Goal: Information Seeking & Learning: Learn about a topic

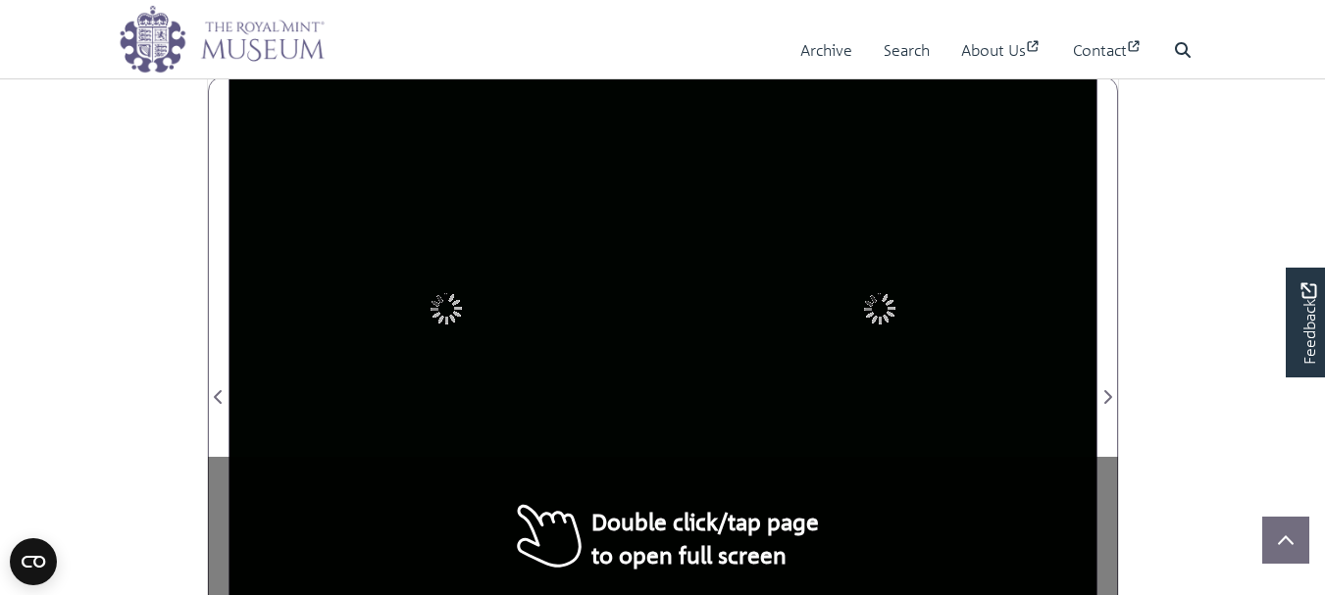
scroll to position [1127, 0]
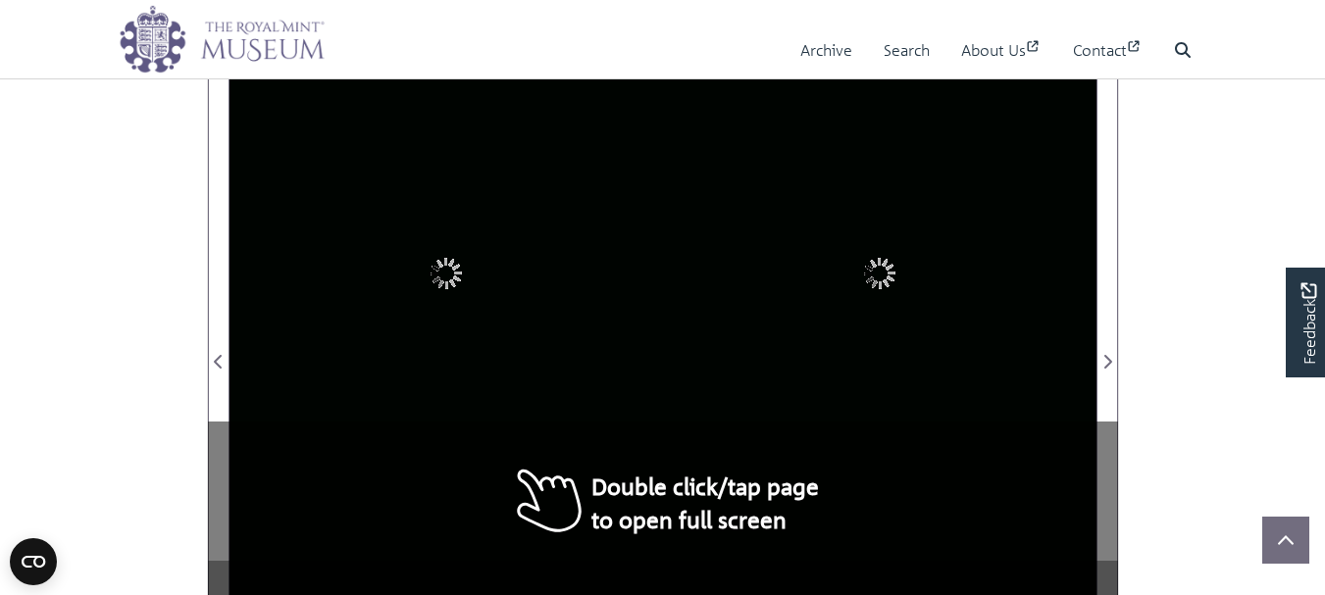
click at [722, 360] on div at bounding box center [880, 350] width 434 height 618
click at [721, 358] on div at bounding box center [880, 350] width 434 height 618
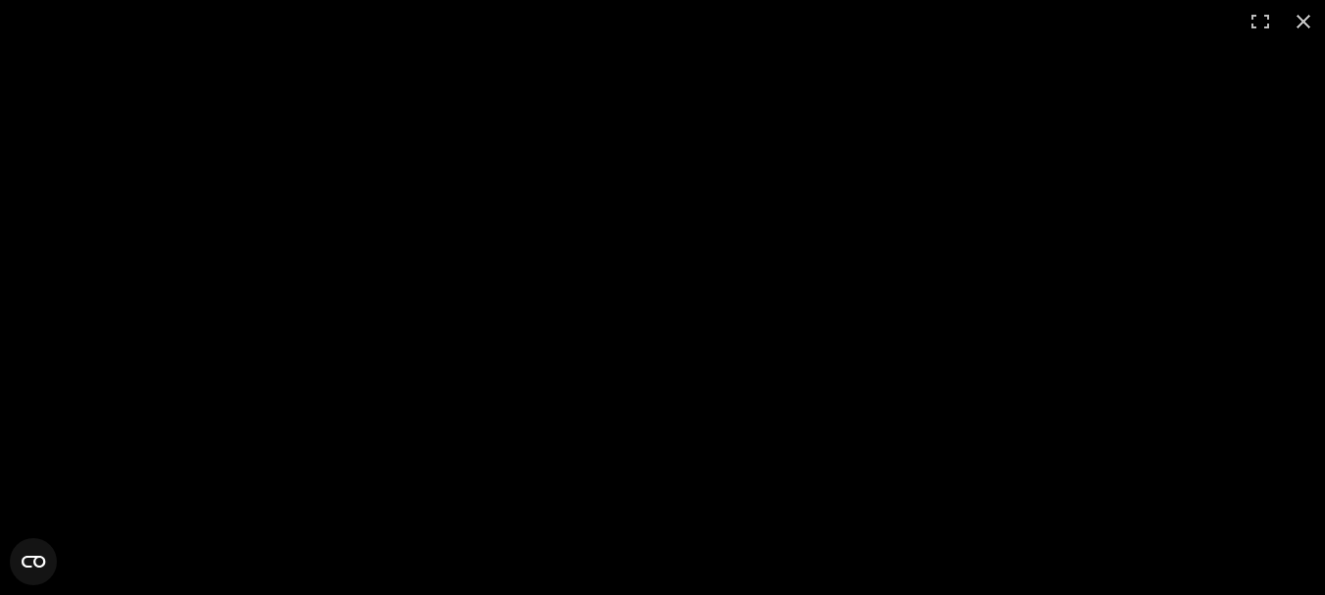
click at [721, 358] on div at bounding box center [662, 297] width 1325 height 595
click at [571, 328] on div at bounding box center [662, 297] width 1325 height 595
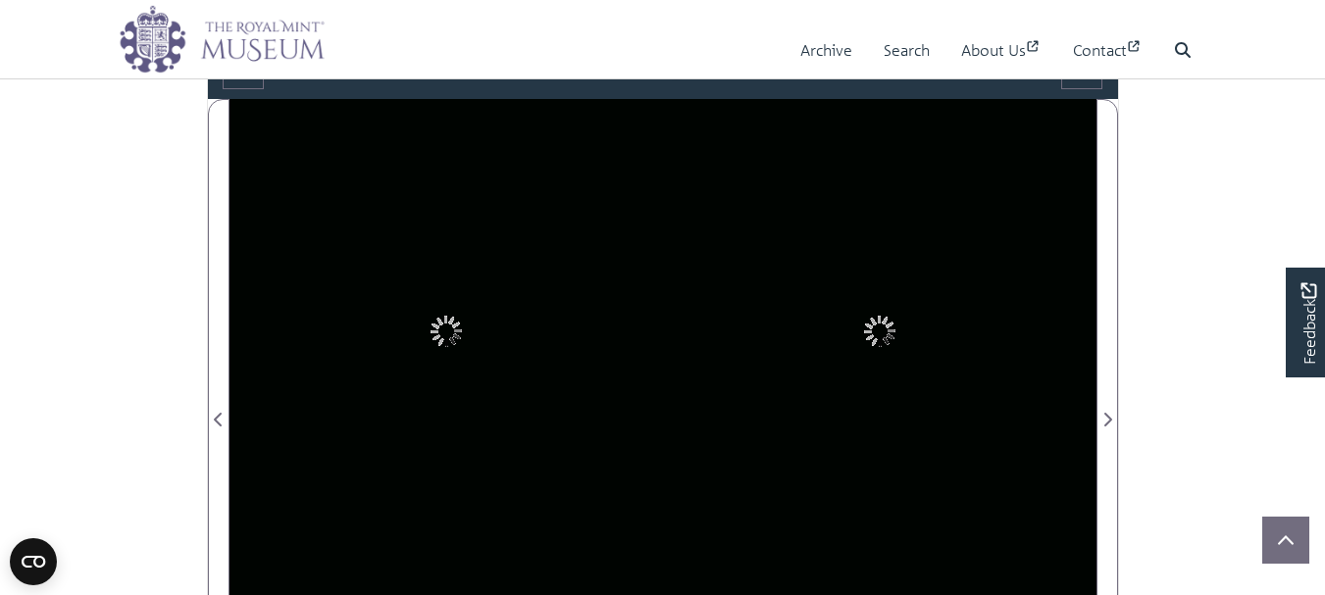
scroll to position [945, 0]
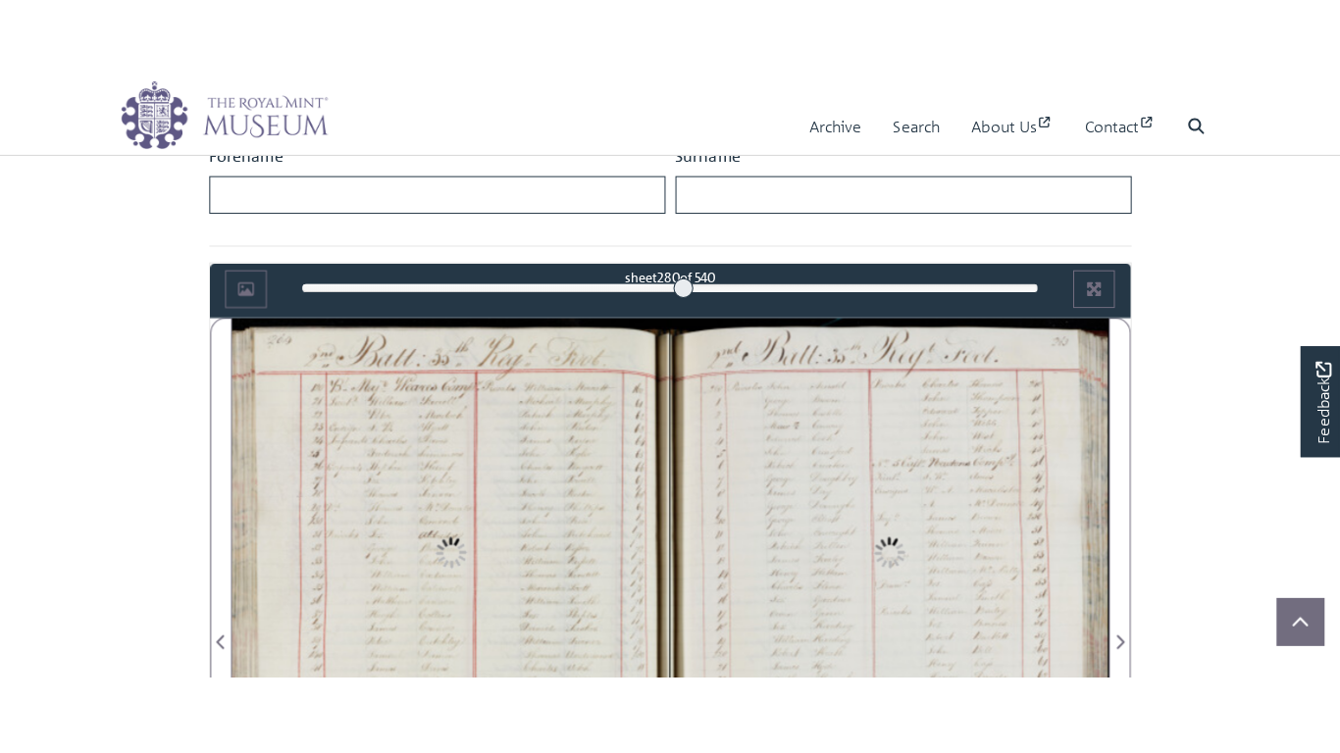
scroll to position [1016, 0]
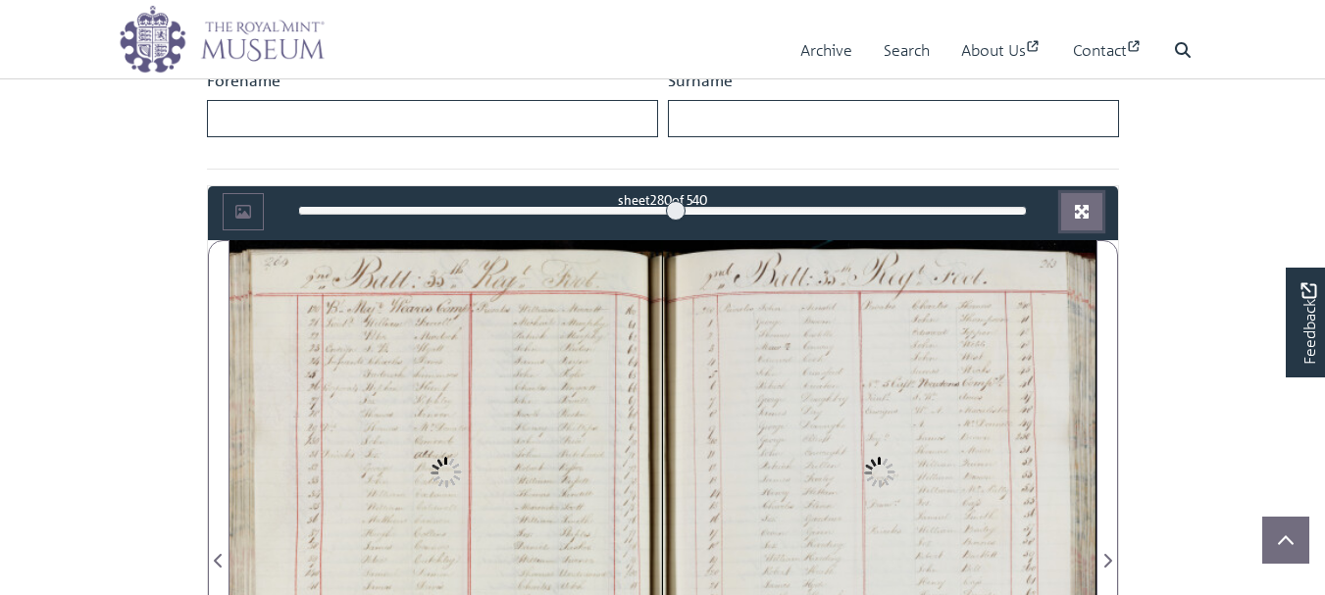
click at [1086, 205] on icon "Full screen mode" at bounding box center [1082, 212] width 14 height 14
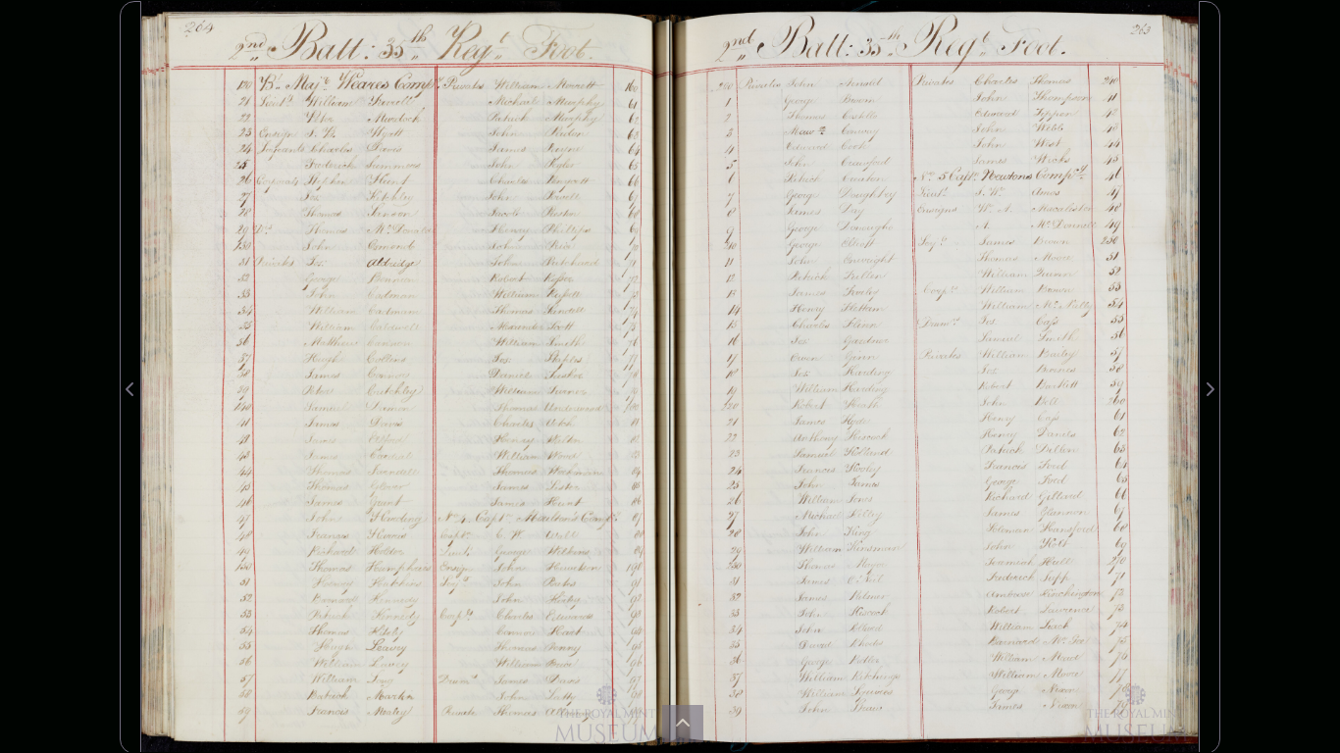
drag, startPoint x: 544, startPoint y: 505, endPoint x: 543, endPoint y: 439, distance: 66.7
click at [543, 439] on div at bounding box center [405, 377] width 529 height 753
click at [834, 519] on div at bounding box center [934, 377] width 529 height 753
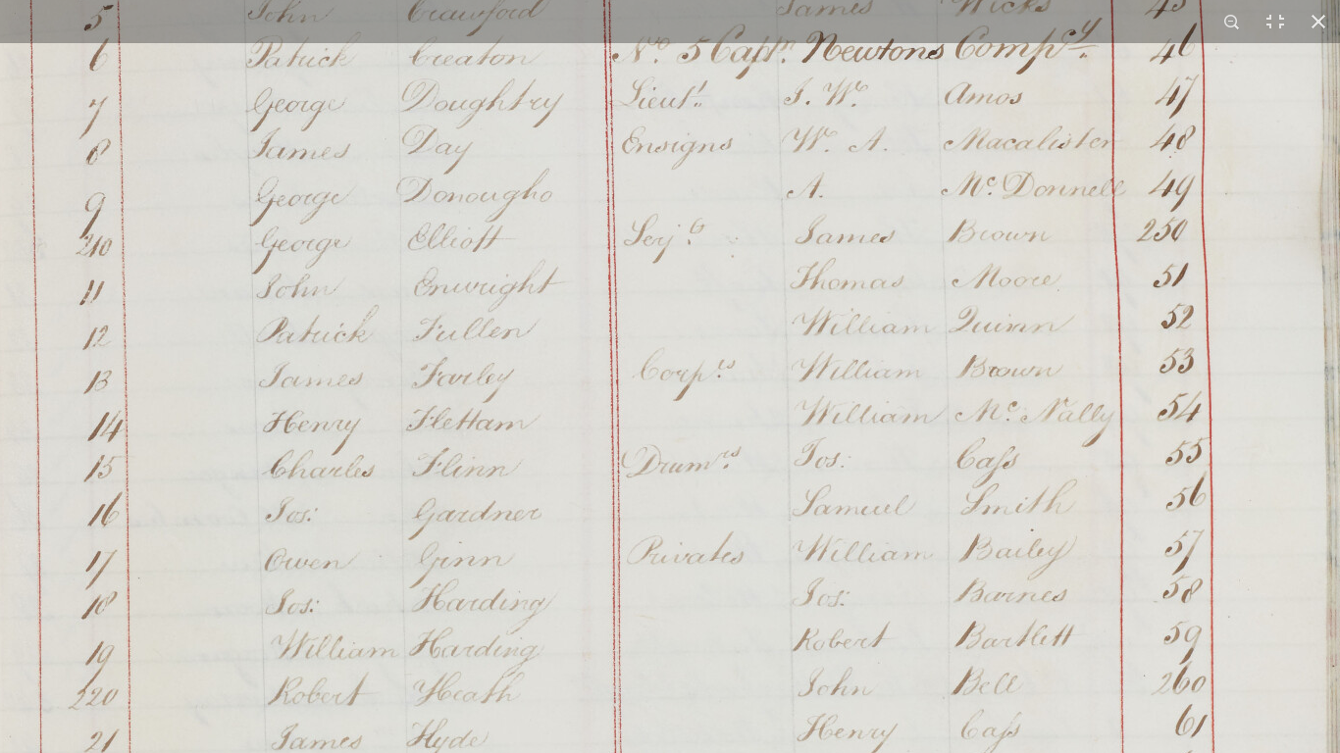
click at [793, 463] on img at bounding box center [669, 617] width 1488 height 2119
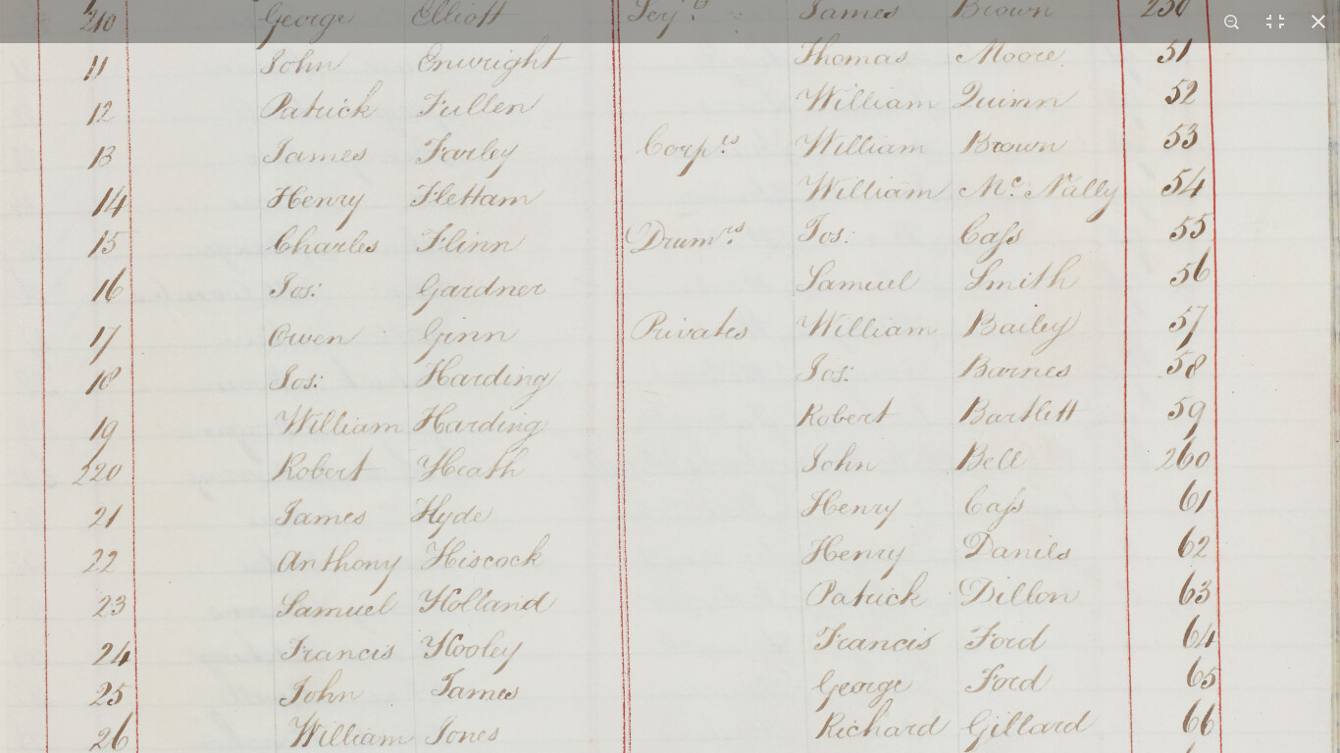
click at [795, 459] on img at bounding box center [673, 392] width 1488 height 2119
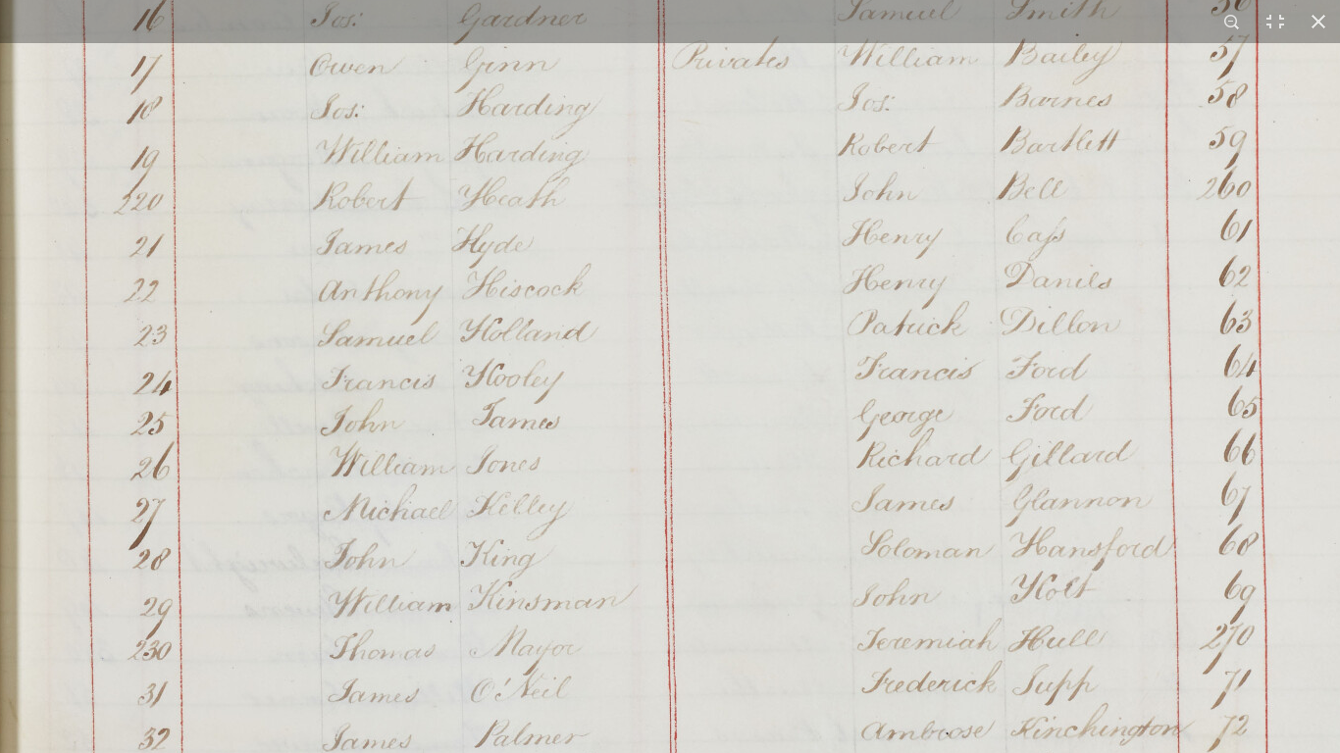
click at [799, 395] on img at bounding box center [715, 121] width 1488 height 2119
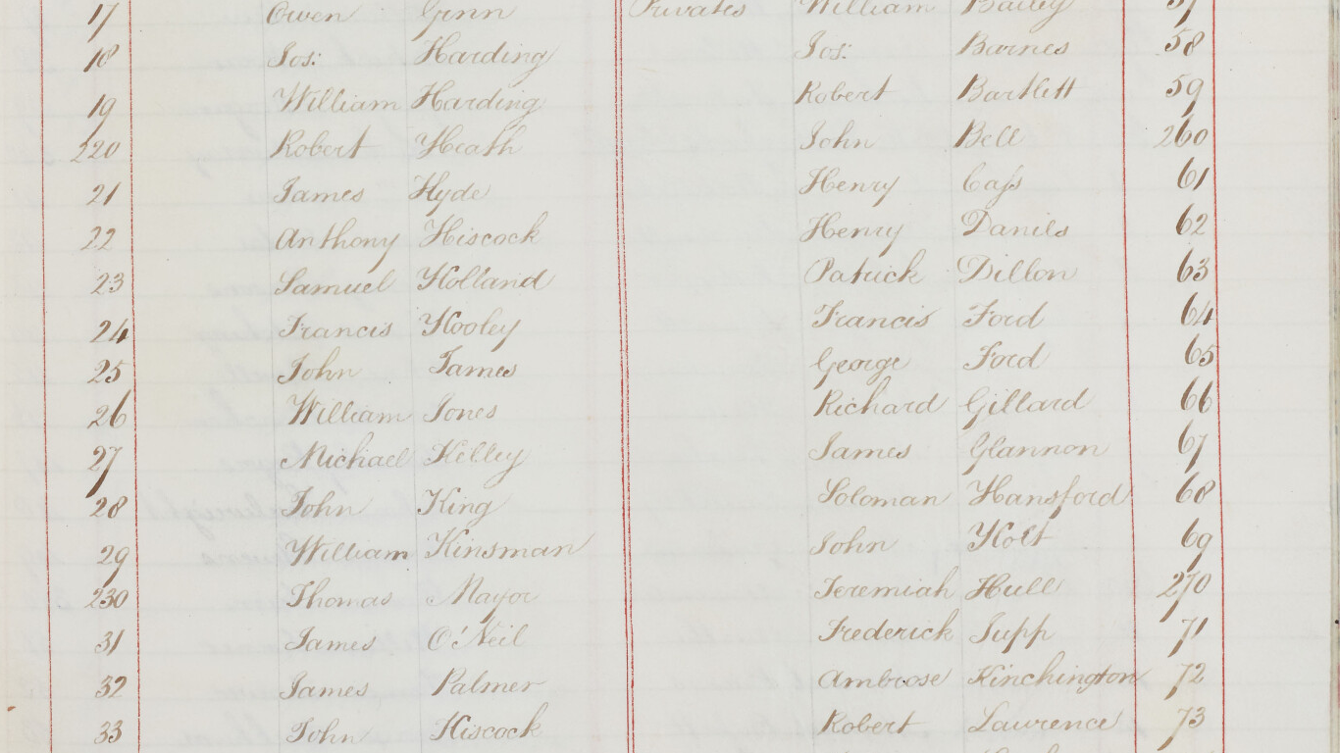
click at [715, 594] on img at bounding box center [671, 69] width 1488 height 2119
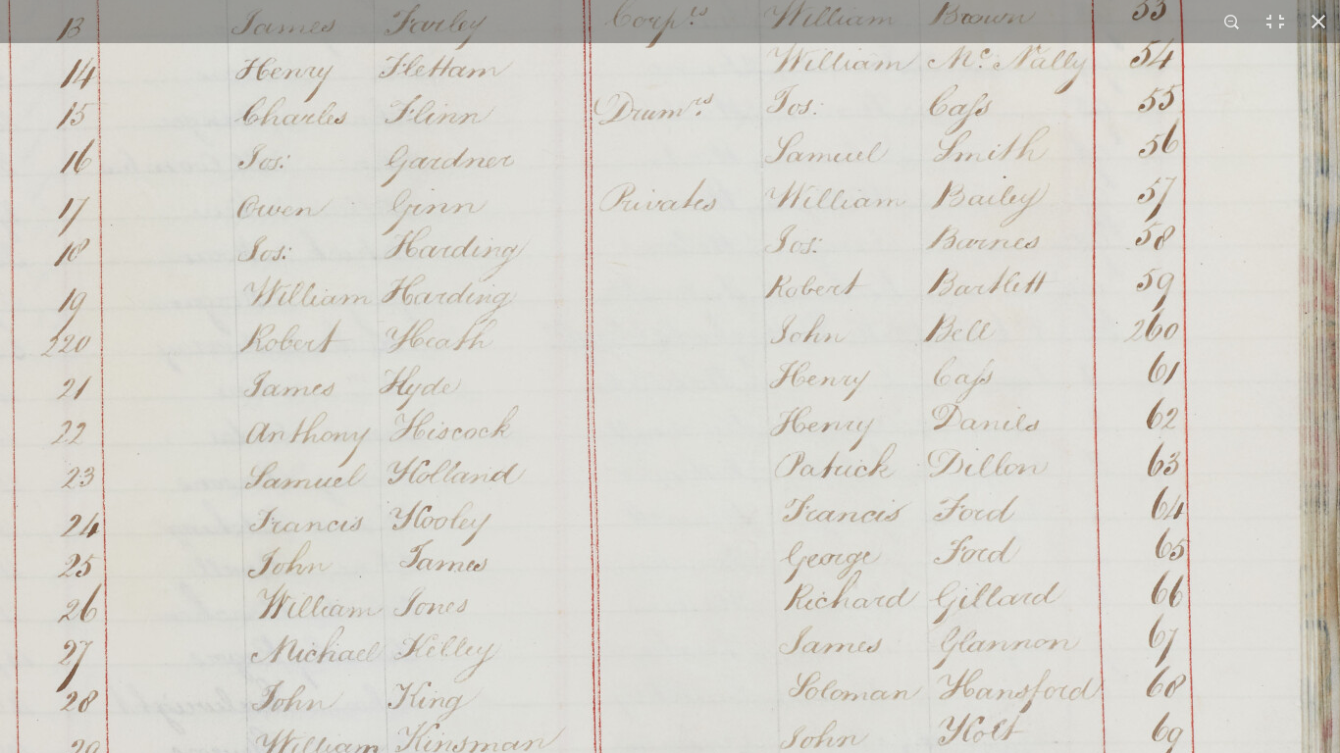
click at [864, 594] on img at bounding box center [642, 263] width 1488 height 2119
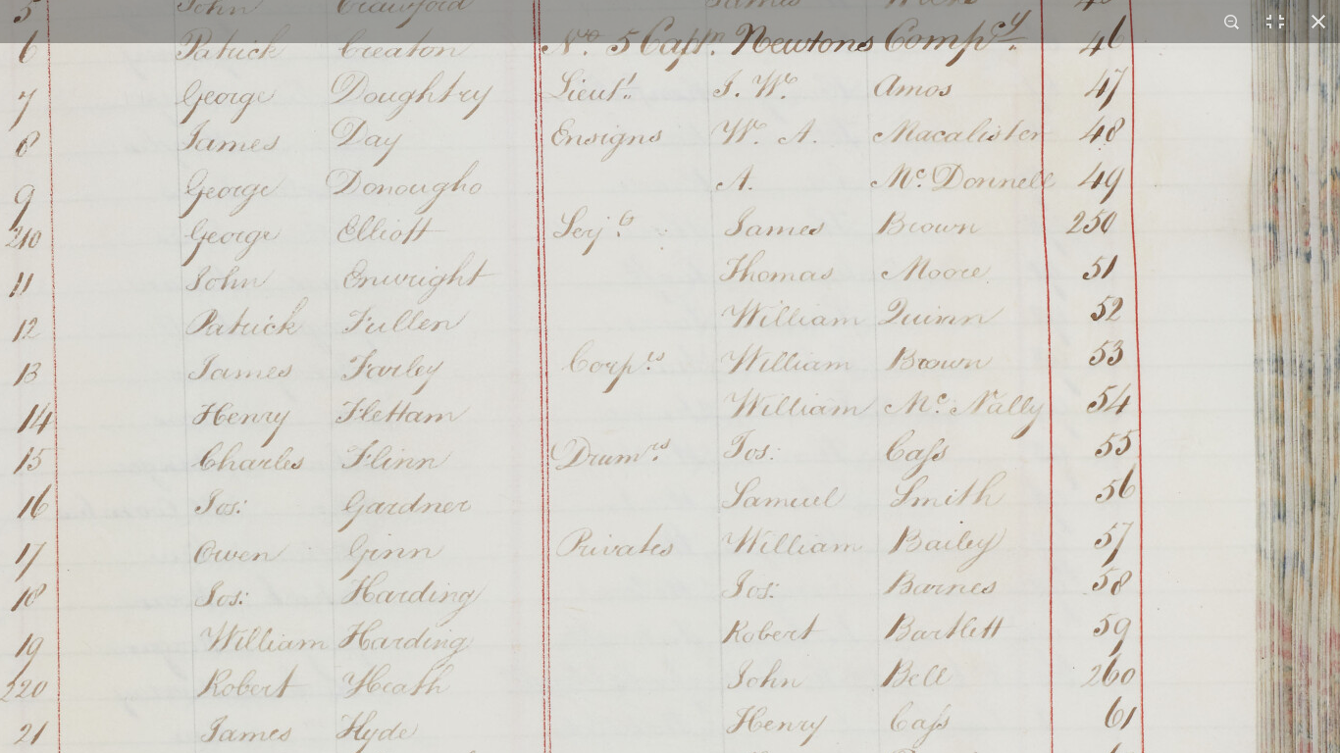
click at [874, 594] on img at bounding box center [599, 609] width 1488 height 2119
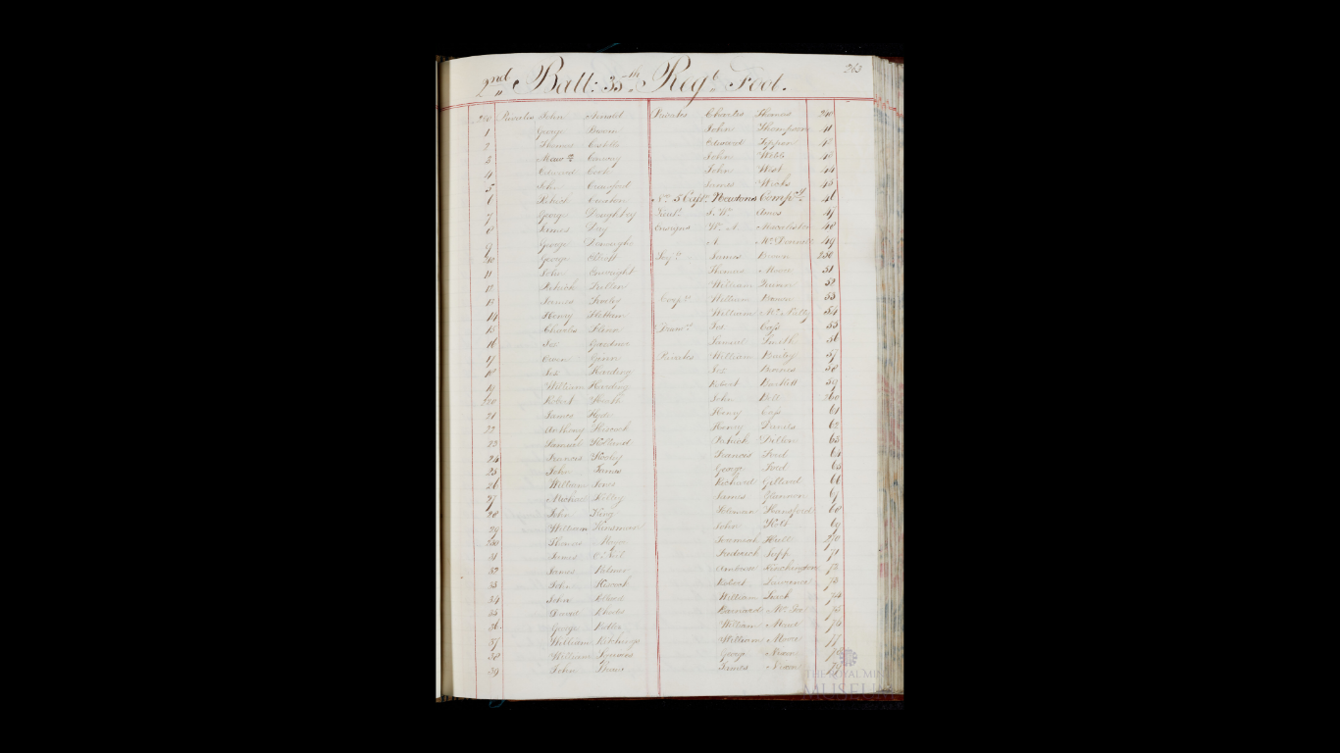
click at [731, 385] on img at bounding box center [670, 376] width 469 height 667
click at [1316, 16] on button at bounding box center [1318, 21] width 43 height 43
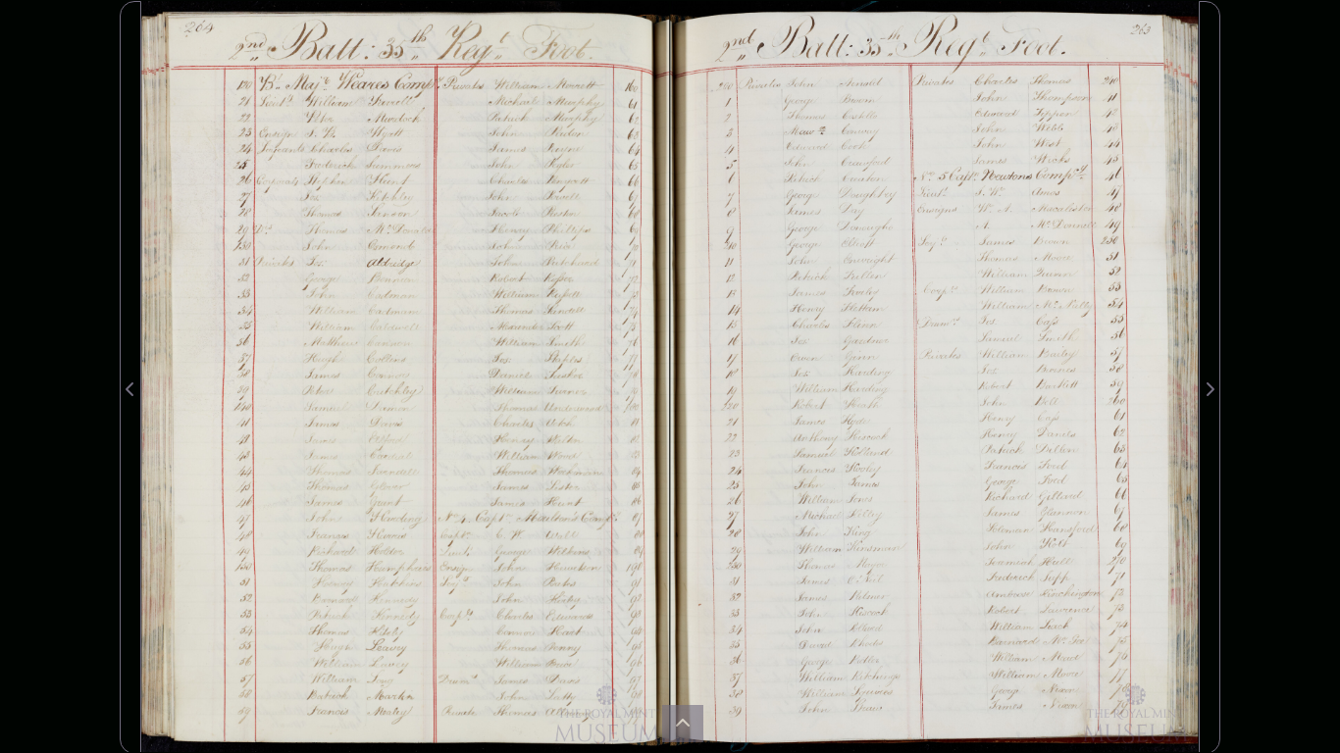
click at [1315, 18] on div "Image-only book sheet 280 of 540 280 *** The metadata has moved. You can now ac…" at bounding box center [670, 376] width 1340 height 753
click at [35, 451] on div "Image-only book sheet 280 of 540 280 *** The metadata has moved. You can now ac…" at bounding box center [670, 376] width 1340 height 753
click at [964, 594] on div at bounding box center [934, 377] width 529 height 753
drag, startPoint x: 957, startPoint y: 598, endPoint x: 1265, endPoint y: 476, distance: 331.5
click at [1264, 476] on div "Image-only book sheet 280 of 540 280 *** The metadata has moved. You can now ac…" at bounding box center [670, 376] width 1340 height 753
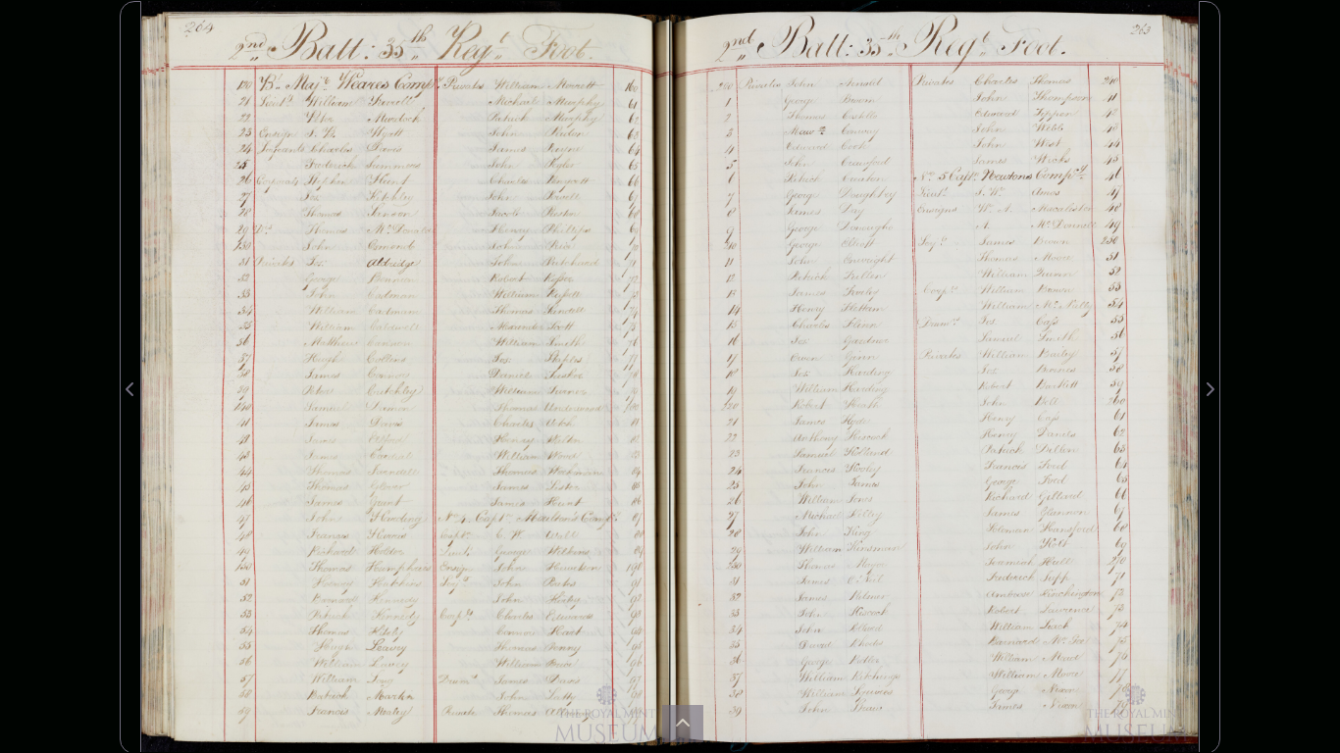
click at [1264, 476] on div "Image-only book sheet 280 of 540 280 *** The metadata has moved. You can now ac…" at bounding box center [670, 376] width 1340 height 753
click at [1304, 90] on div "Image-only book sheet 280 of 540 280 *** The metadata has moved. You can now ac…" at bounding box center [670, 376] width 1340 height 753
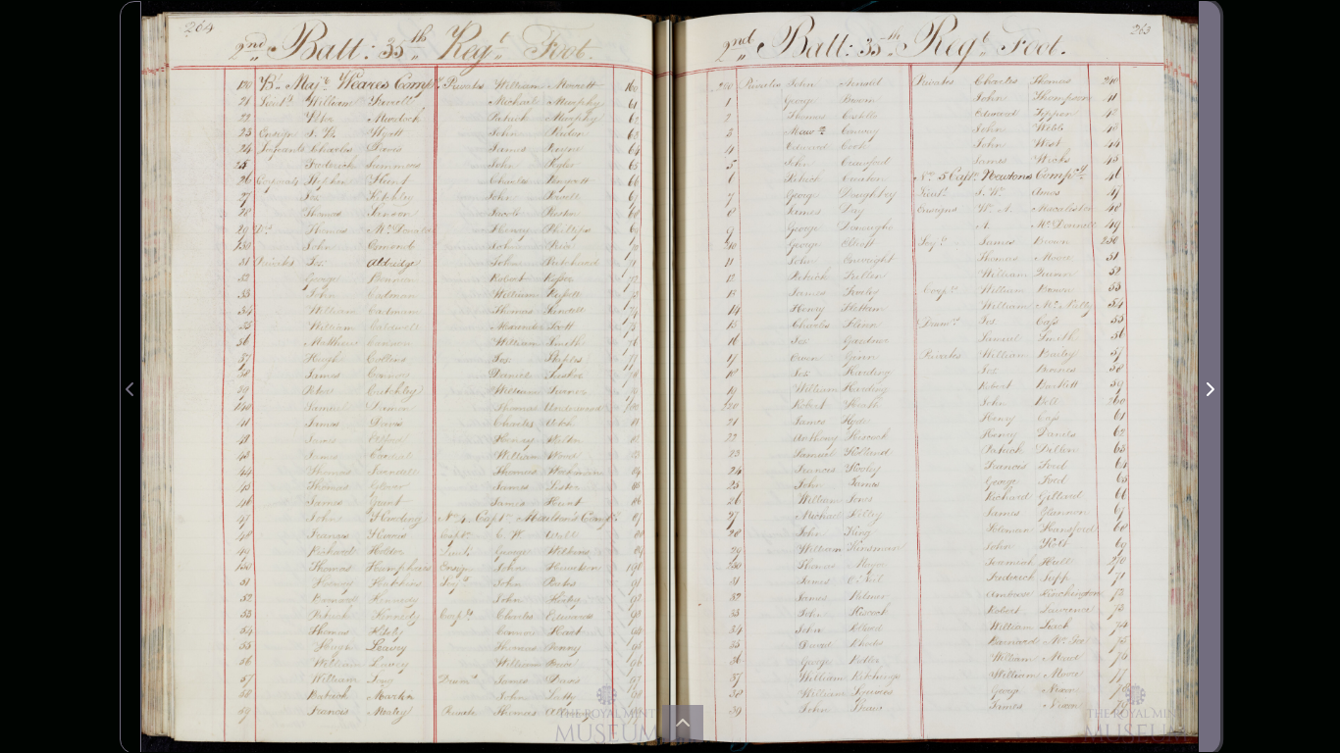
click at [1203, 385] on span "Next Page" at bounding box center [1210, 390] width 20 height 24
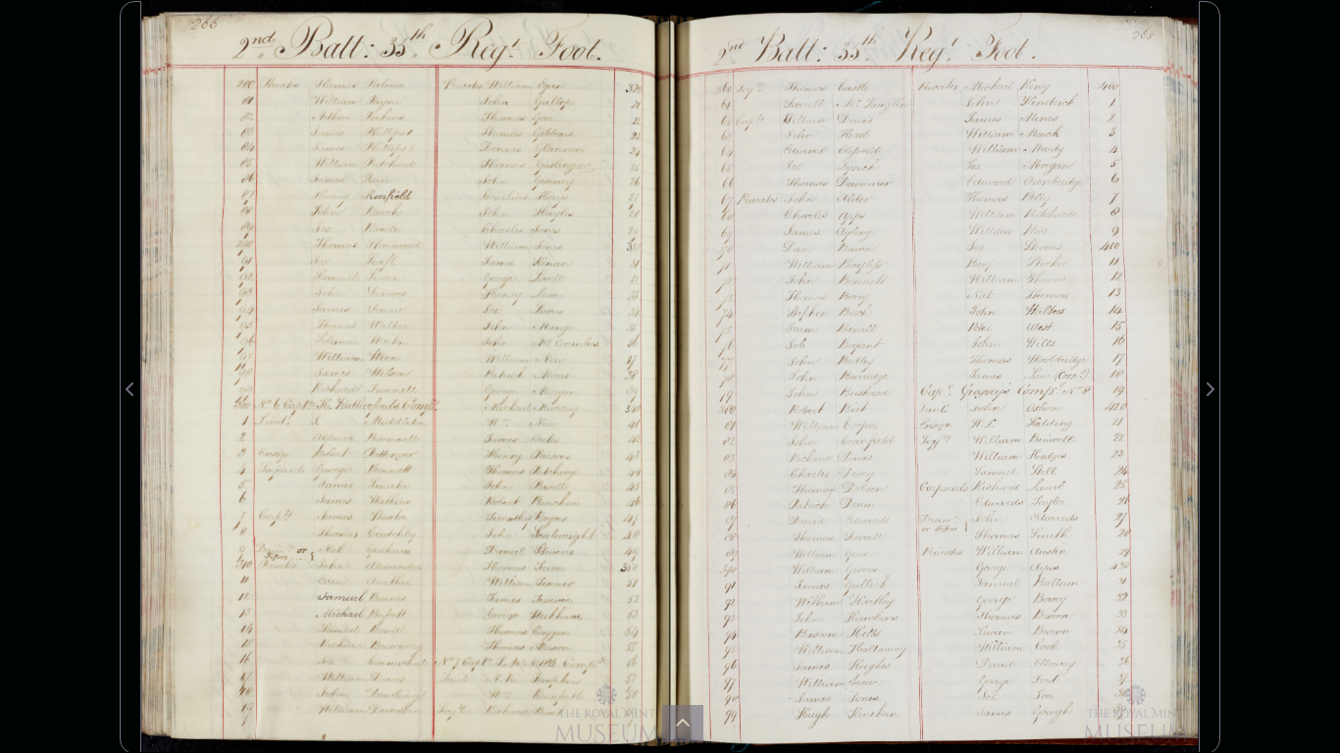
click at [1302, 594] on div "Image-only book sheet 282 of 540 282 *** The metadata has moved. You can now ac…" at bounding box center [670, 376] width 1340 height 753
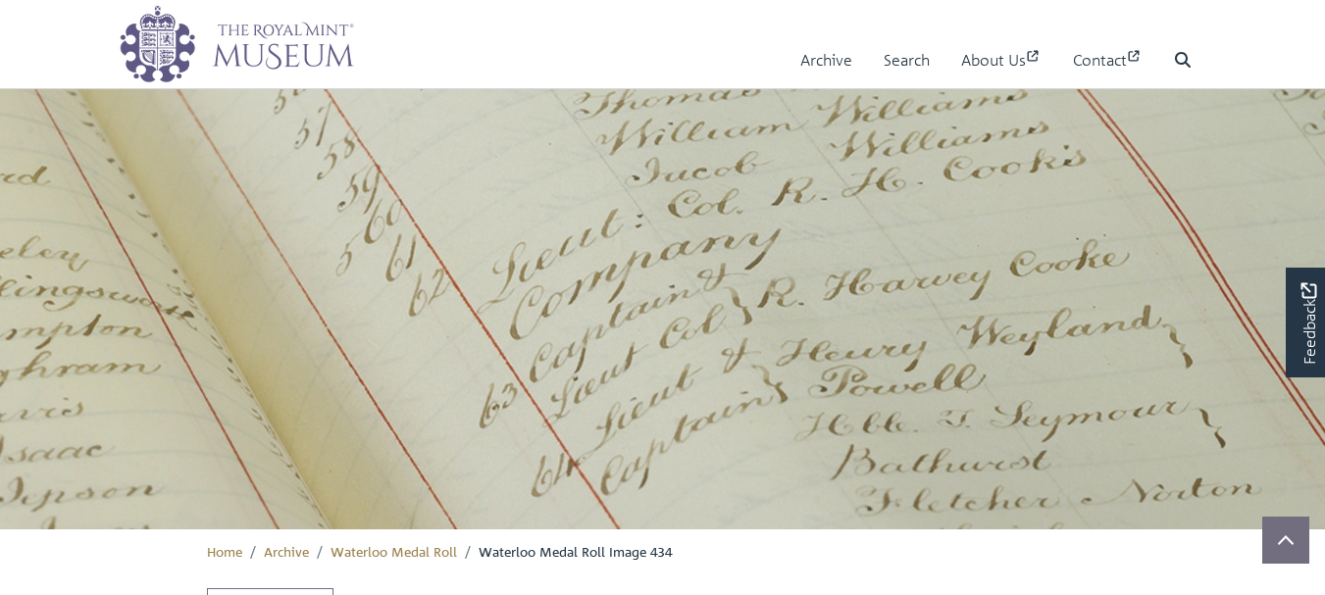
scroll to position [614, 0]
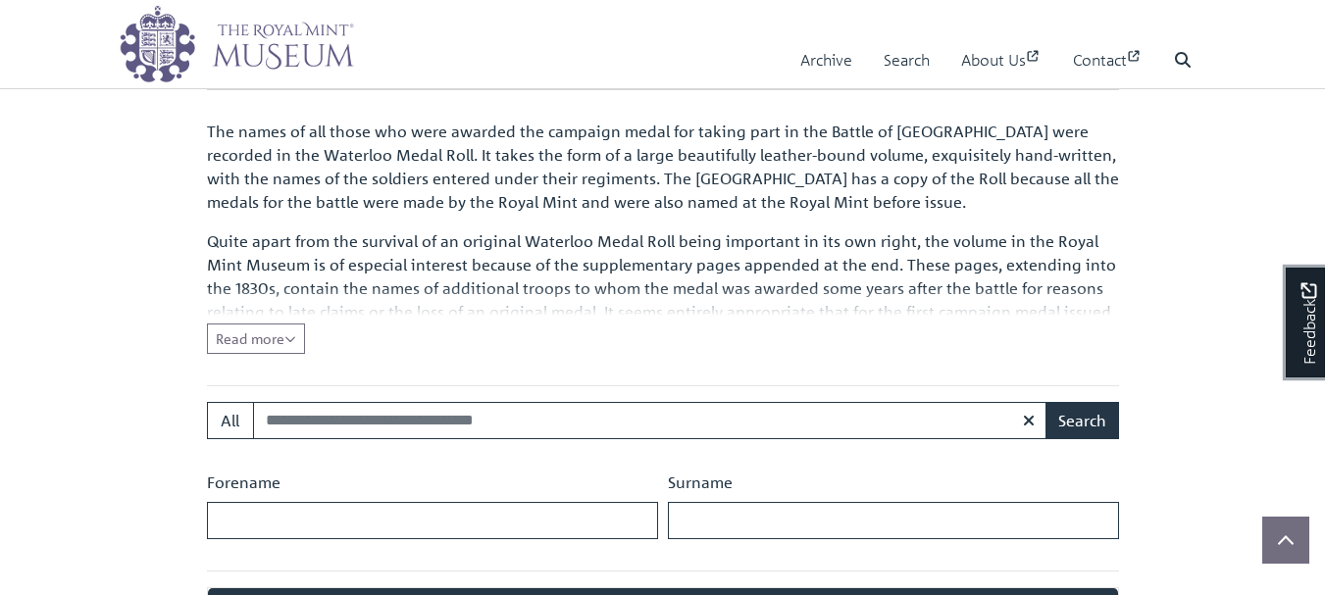
drag, startPoint x: 1330, startPoint y: 158, endPoint x: 794, endPoint y: 391, distance: 585.2
click at [1307, 276] on link "Feedback" at bounding box center [1305, 323] width 39 height 110
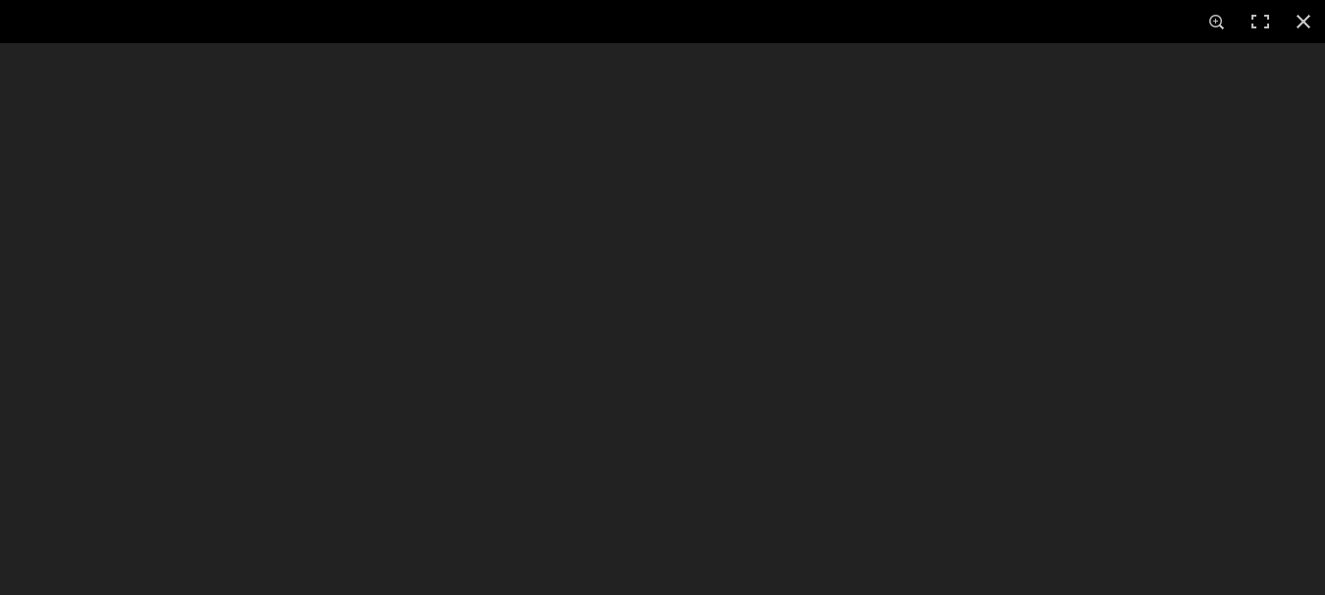
scroll to position [1159, 0]
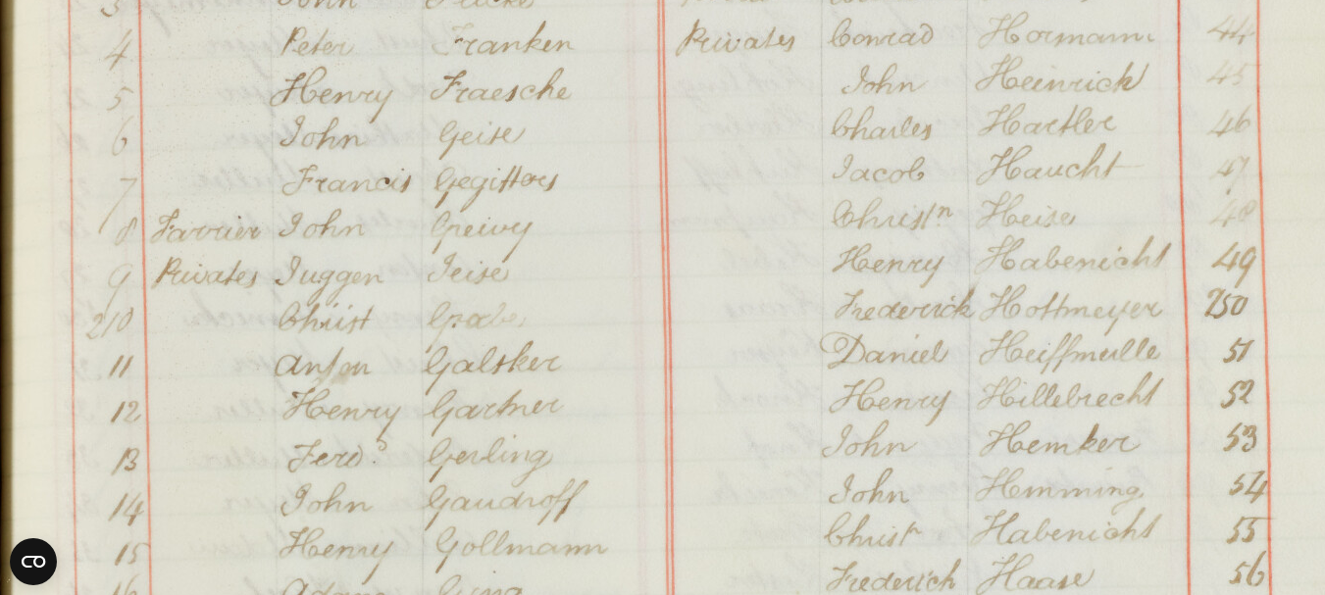
click at [827, 237] on img at bounding box center [716, 568] width 1488 height 2119
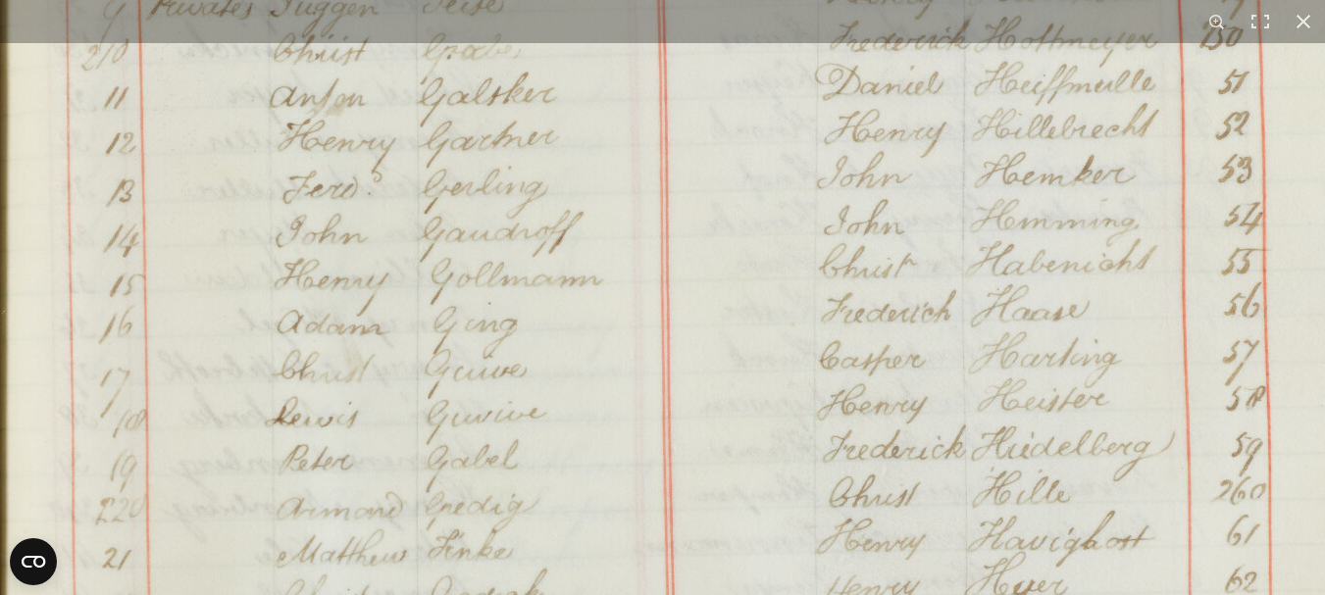
click at [844, 280] on img at bounding box center [711, 299] width 1488 height 2119
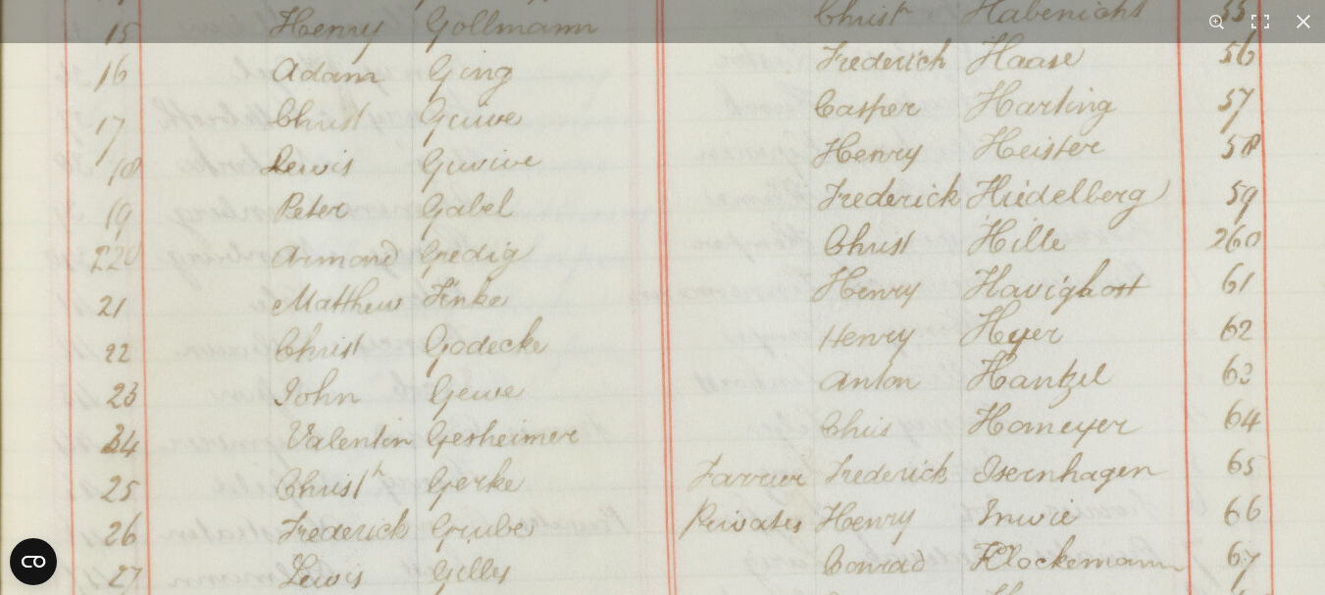
click at [807, 262] on img at bounding box center [706, 47] width 1488 height 2119
click at [807, 260] on img at bounding box center [706, 47] width 1488 height 2119
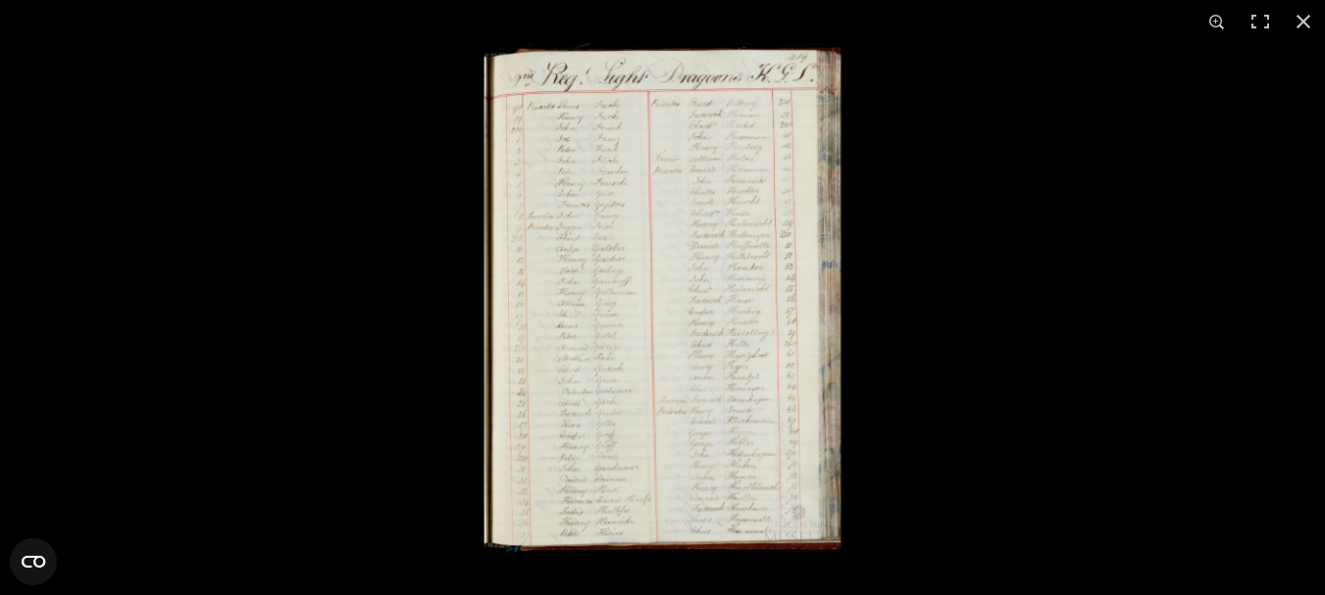
click at [778, 386] on img at bounding box center [663, 297] width 358 height 509
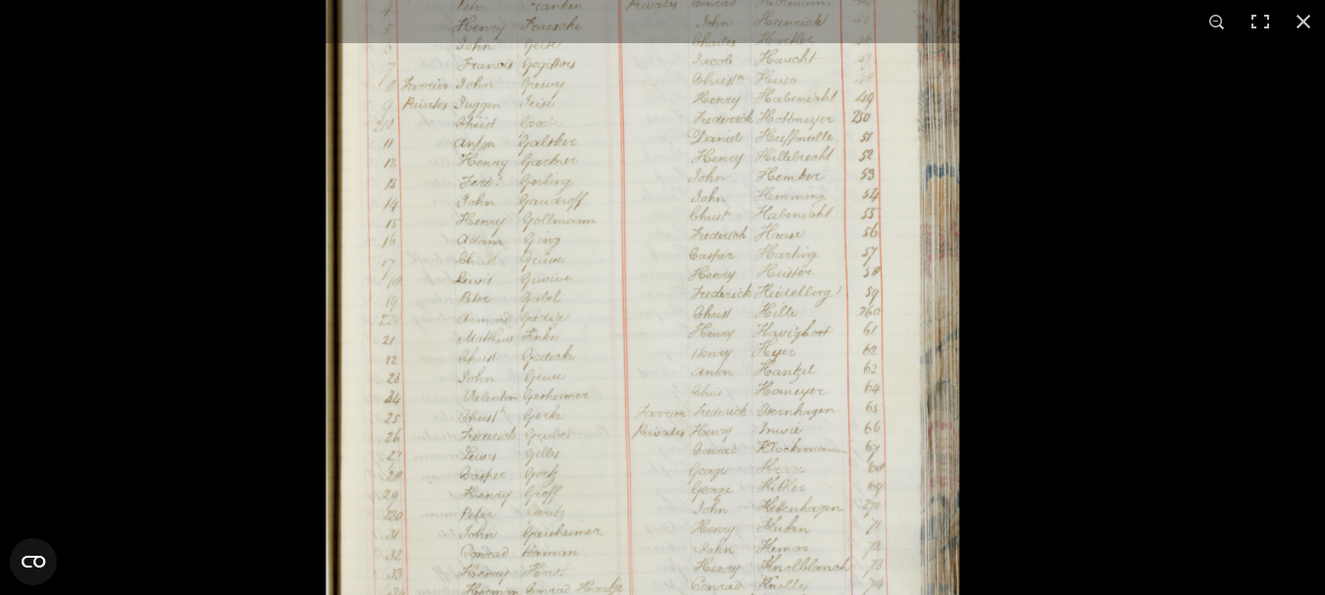
click at [778, 386] on img at bounding box center [643, 229] width 637 height 905
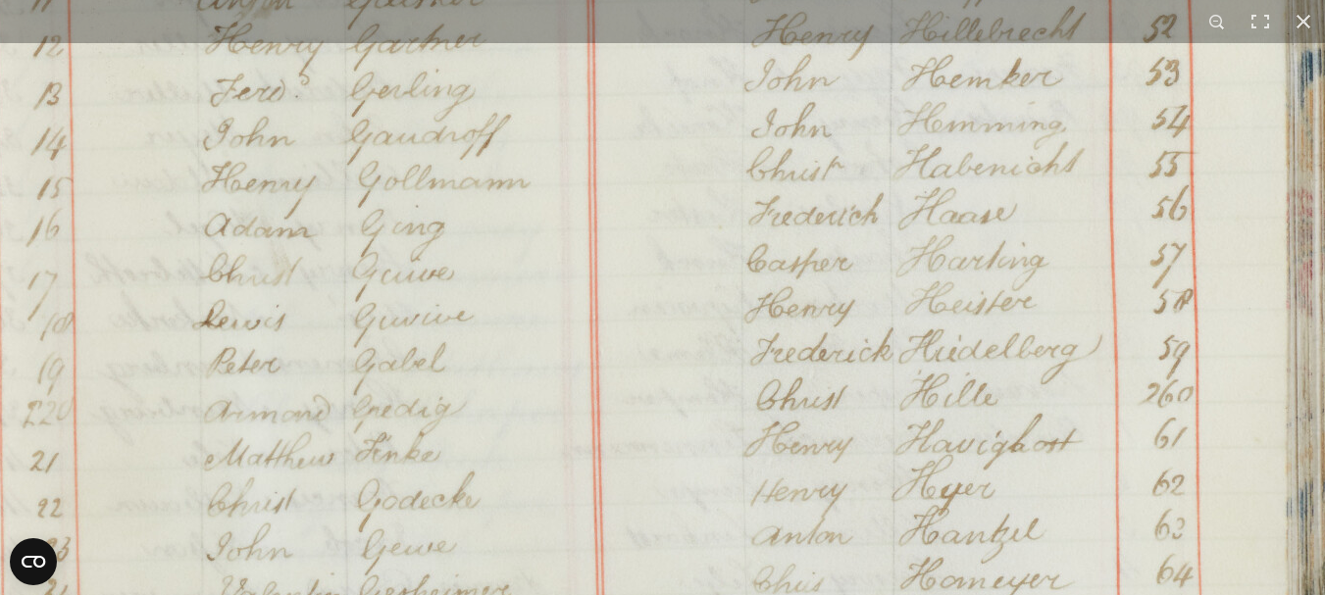
click at [620, 575] on img at bounding box center [638, 202] width 1488 height 2119
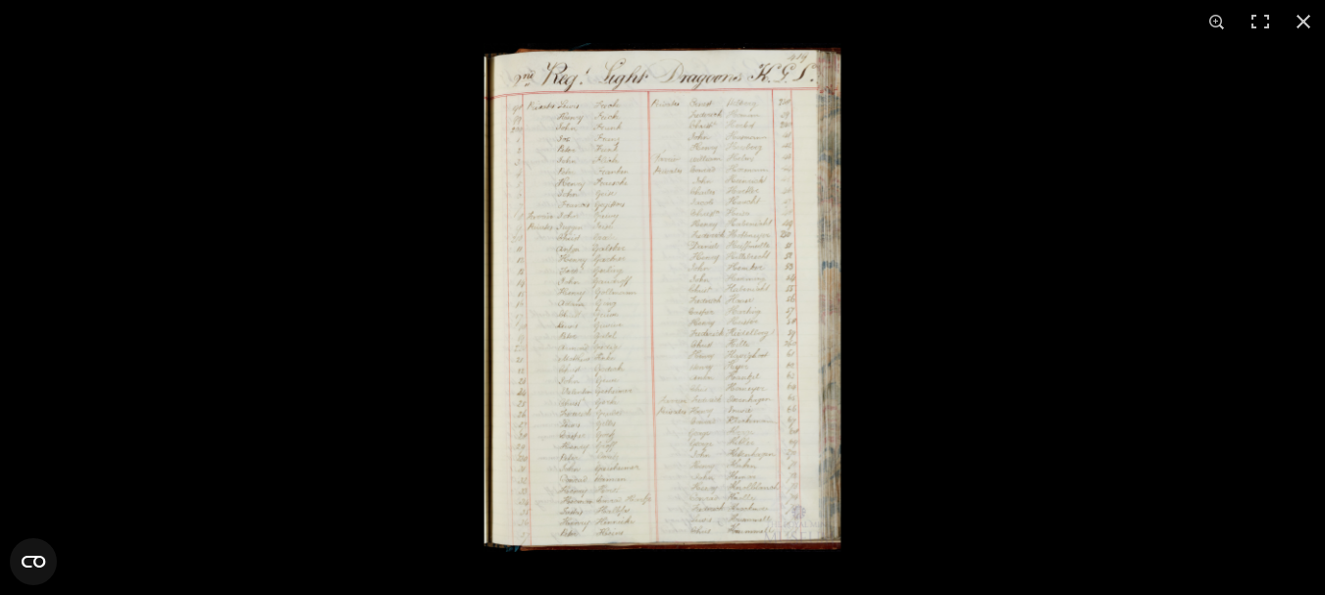
click at [621, 406] on img at bounding box center [663, 297] width 358 height 509
click at [726, 222] on img at bounding box center [663, 297] width 358 height 509
